Goal: Communication & Community: Answer question/provide support

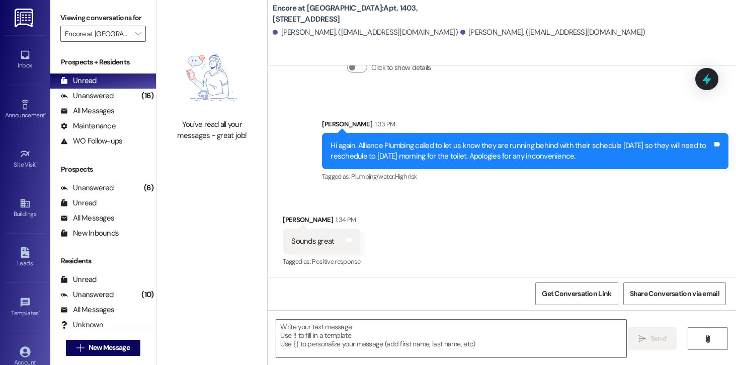
scroll to position [256, 0]
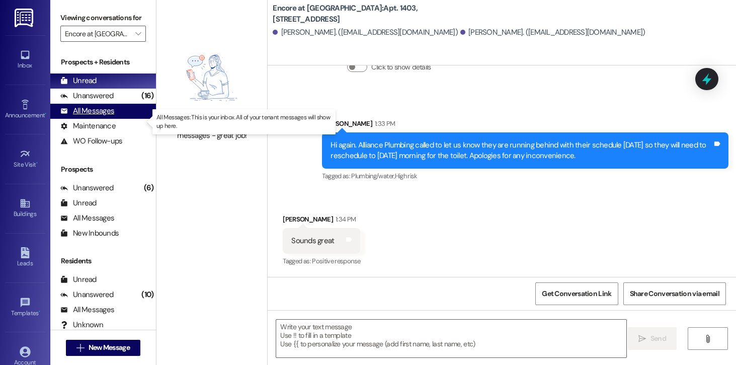
click at [95, 116] on div "All Messages" at bounding box center [87, 111] width 54 height 11
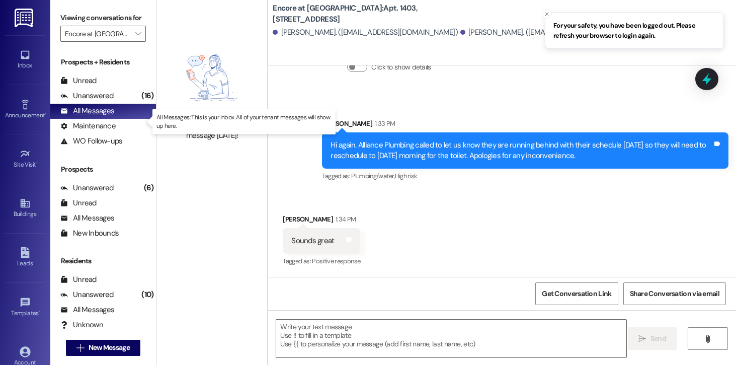
click at [95, 116] on div "All Messages" at bounding box center [87, 111] width 54 height 11
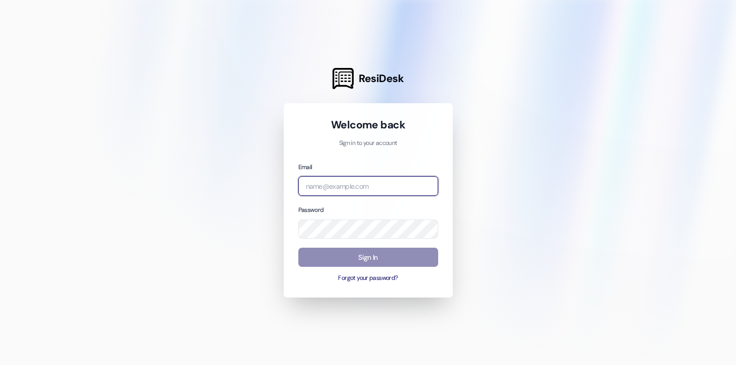
type input "[PERSON_NAME][EMAIL_ADDRESS][DOMAIN_NAME]"
click at [351, 258] on button "Sign In" at bounding box center [368, 257] width 140 height 20
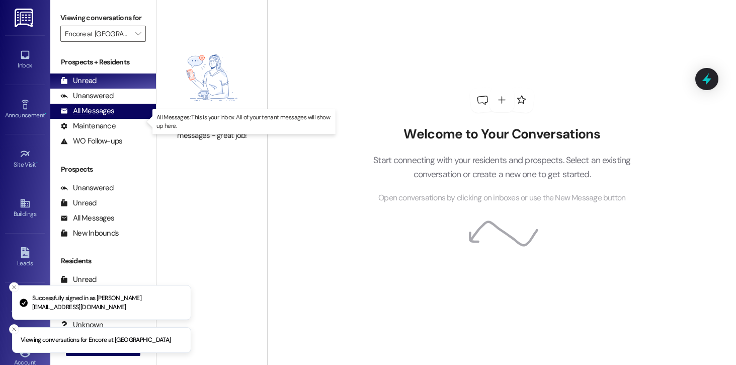
click at [98, 116] on div "All Messages" at bounding box center [87, 111] width 54 height 11
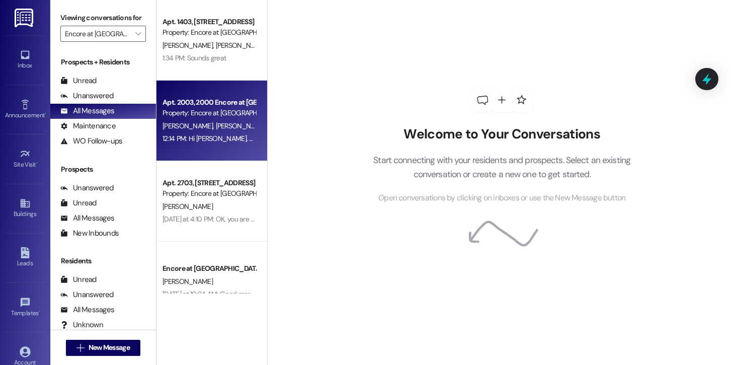
click at [228, 149] on div "Apt. 2003, 2000 Encore at [GEOGRAPHIC_DATA] Property: Encore at [GEOGRAPHIC_DAT…" at bounding box center [211, 120] width 111 height 80
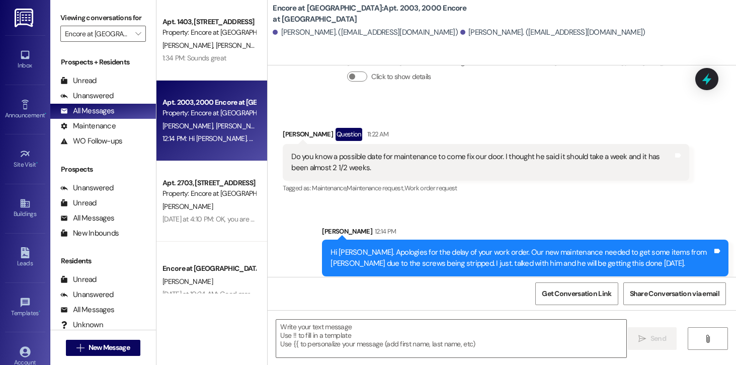
scroll to position [798, 0]
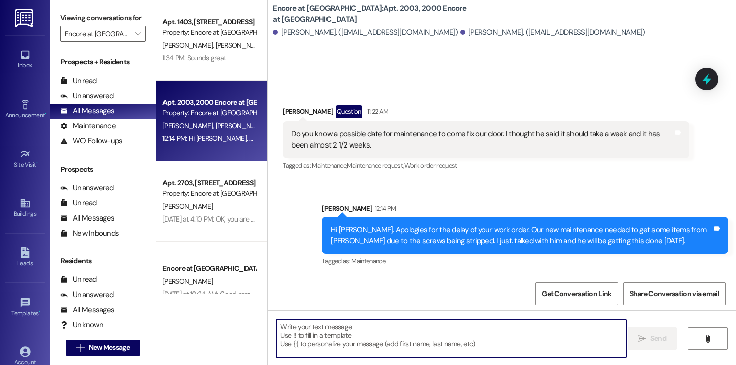
click at [404, 345] on textarea at bounding box center [451, 338] width 350 height 38
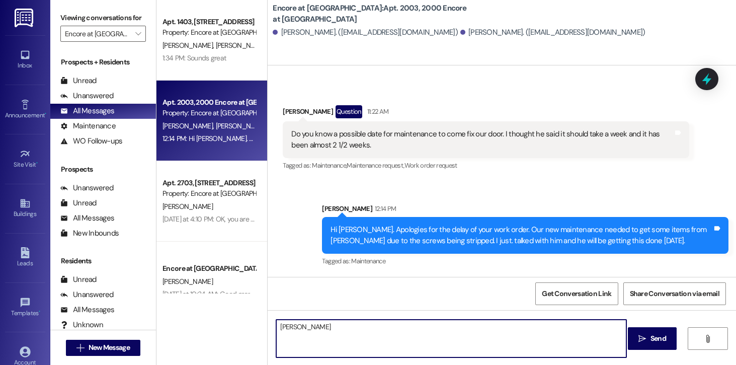
drag, startPoint x: 303, startPoint y: 330, endPoint x: 259, endPoint y: 331, distance: 44.8
click at [259, 331] on div "Apt. 1403, 1400 Encore at [GEOGRAPHIC_DATA] Property: Encore at [GEOGRAPHIC_DAT…" at bounding box center [445, 182] width 579 height 365
click at [284, 329] on textarea "[PERSON_NAME]" at bounding box center [451, 338] width 350 height 38
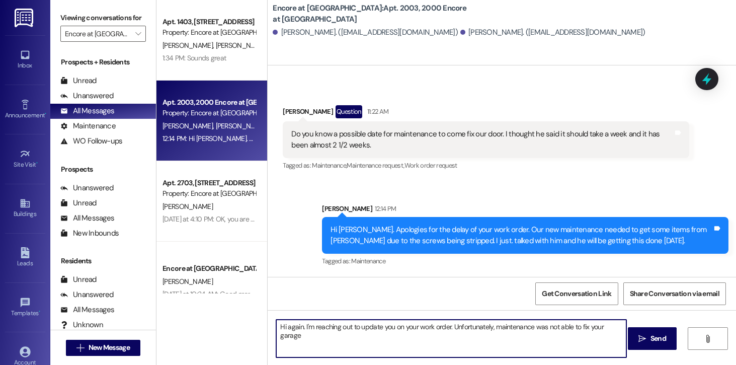
drag, startPoint x: 620, startPoint y: 328, endPoint x: 599, endPoint y: 329, distance: 20.6
click at [599, 329] on textarea "Hi again. I'm reaching out to update you on your work order. Unfortunately, mai…" at bounding box center [451, 338] width 350 height 38
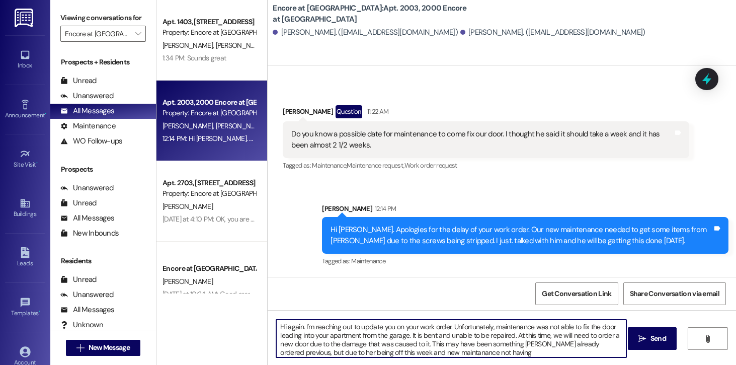
click at [419, 353] on textarea "Hi again. I'm reaching out to update you on your work order. Unfortunately, mai…" at bounding box center [451, 338] width 350 height 38
click at [474, 358] on div "Hi again. I'm reaching out to update you on your work order. Unfortunately, mai…" at bounding box center [502, 347] width 468 height 75
click at [475, 354] on textarea "Hi again. I'm reaching out to update you on your work order. Unfortunately, mai…" at bounding box center [451, 338] width 350 height 38
drag, startPoint x: 612, startPoint y: 344, endPoint x: 589, endPoint y: 344, distance: 22.6
click at [589, 344] on textarea "Hi again. I'm reaching out to update you on your work order. Unfortunately, mai…" at bounding box center [451, 338] width 350 height 38
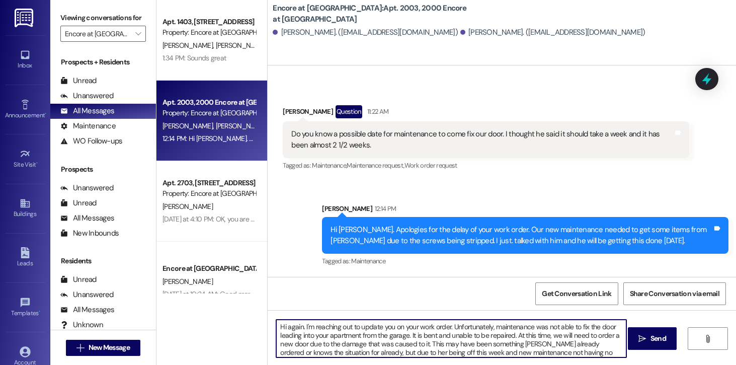
drag, startPoint x: 560, startPoint y: 344, endPoint x: 538, endPoint y: 345, distance: 21.7
click at [538, 345] on textarea "Hi again. I'm reaching out to update you on your work order. Unfortunately, mai…" at bounding box center [451, 338] width 350 height 38
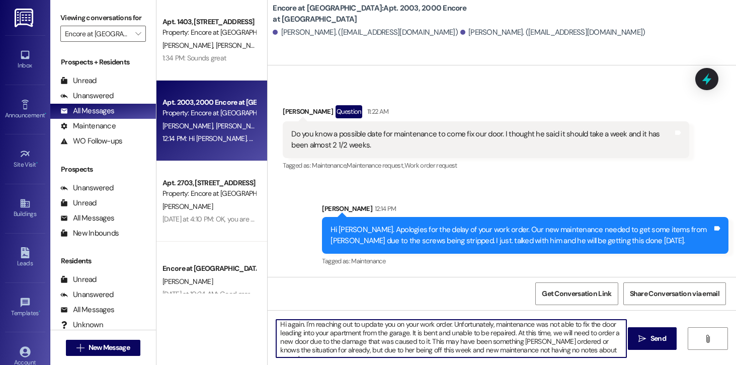
click at [604, 348] on textarea "Hi again. I'm reaching out to update you on your work order. Unfortunately, mai…" at bounding box center [451, 338] width 350 height 38
drag, startPoint x: 310, startPoint y: 344, endPoint x: 272, endPoint y: 342, distance: 38.8
click at [276, 342] on textarea "Hi again. I'm reaching out to update you on your work order. Unfortunately, mai…" at bounding box center [451, 338] width 350 height 38
drag, startPoint x: 296, startPoint y: 346, endPoint x: 275, endPoint y: 346, distance: 21.1
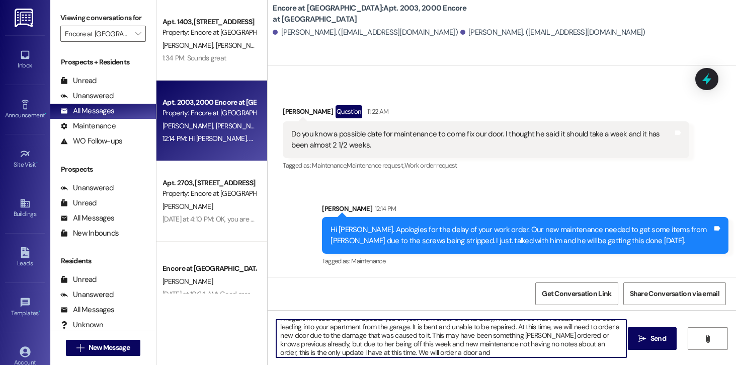
click at [276, 346] on textarea "Hi again. I'm reaching out to update you on your work order. Unfortunately, mai…" at bounding box center [451, 338] width 350 height 38
click at [429, 346] on textarea "Hi again. I'm reaching out to update you on your work order. Unfortunately, mai…" at bounding box center [451, 338] width 350 height 38
click at [460, 348] on textarea "Hi again. I'm reaching out to update you on your work order. Unfortunately, mai…" at bounding box center [451, 338] width 350 height 38
drag, startPoint x: 458, startPoint y: 350, endPoint x: 404, endPoint y: 352, distance: 53.9
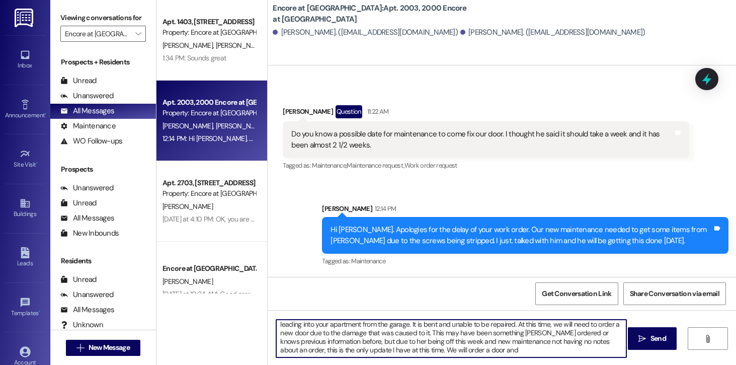
click at [404, 352] on textarea "Hi again. I'm reaching out to update you on your work order. Unfortunately, mai…" at bounding box center [451, 338] width 350 height 38
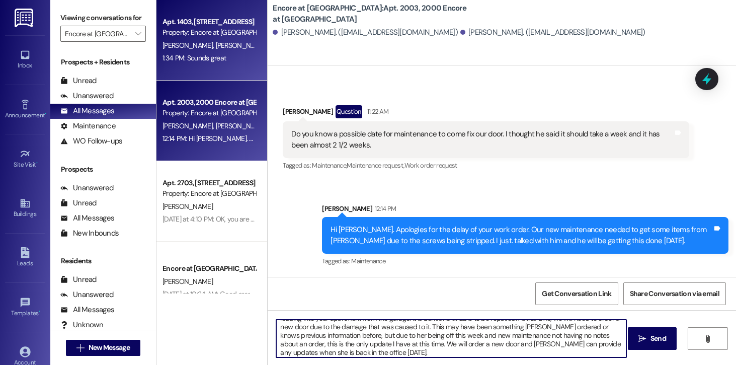
type textarea "Hi again. I'm reaching out to update you on your work order. Unfortunately, mai…"
